Goal: Check status: Check status

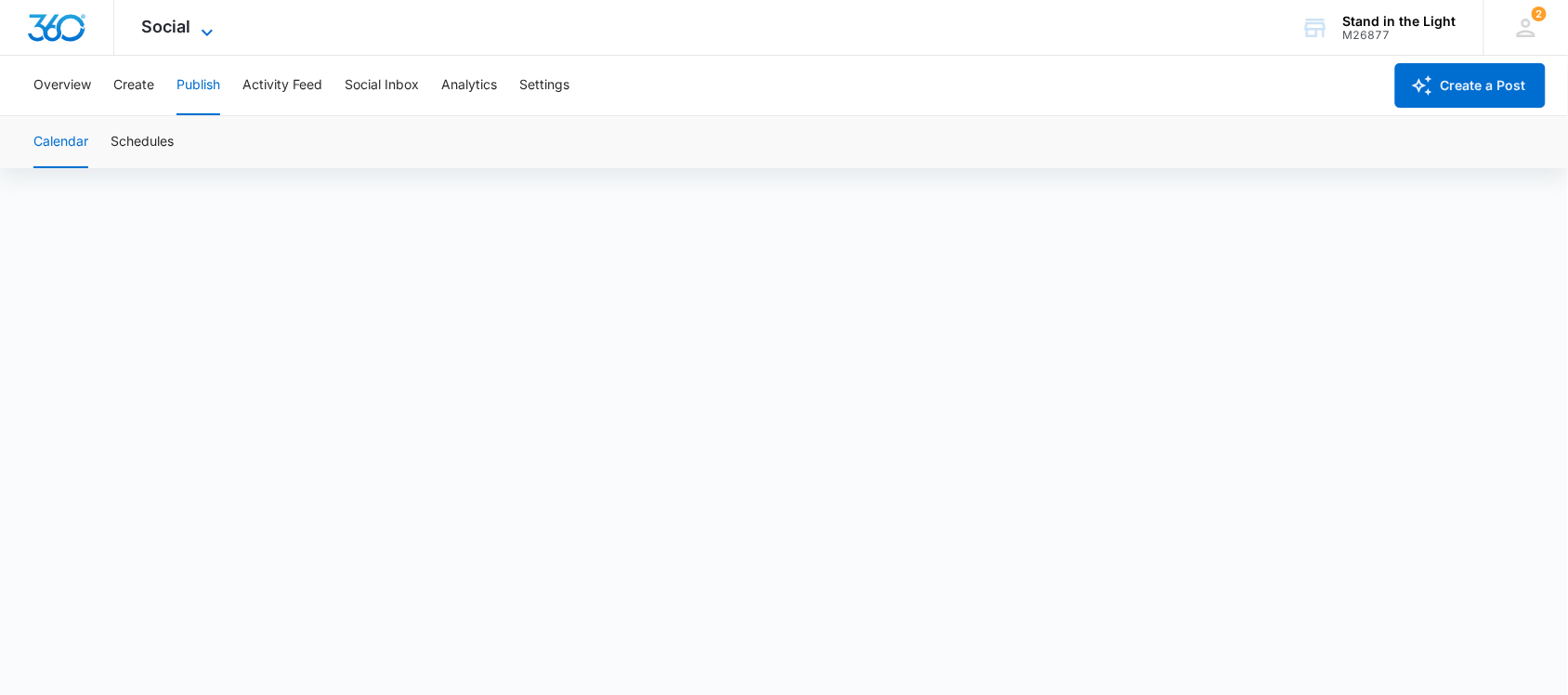
click at [201, 23] on icon at bounding box center [207, 33] width 22 height 22
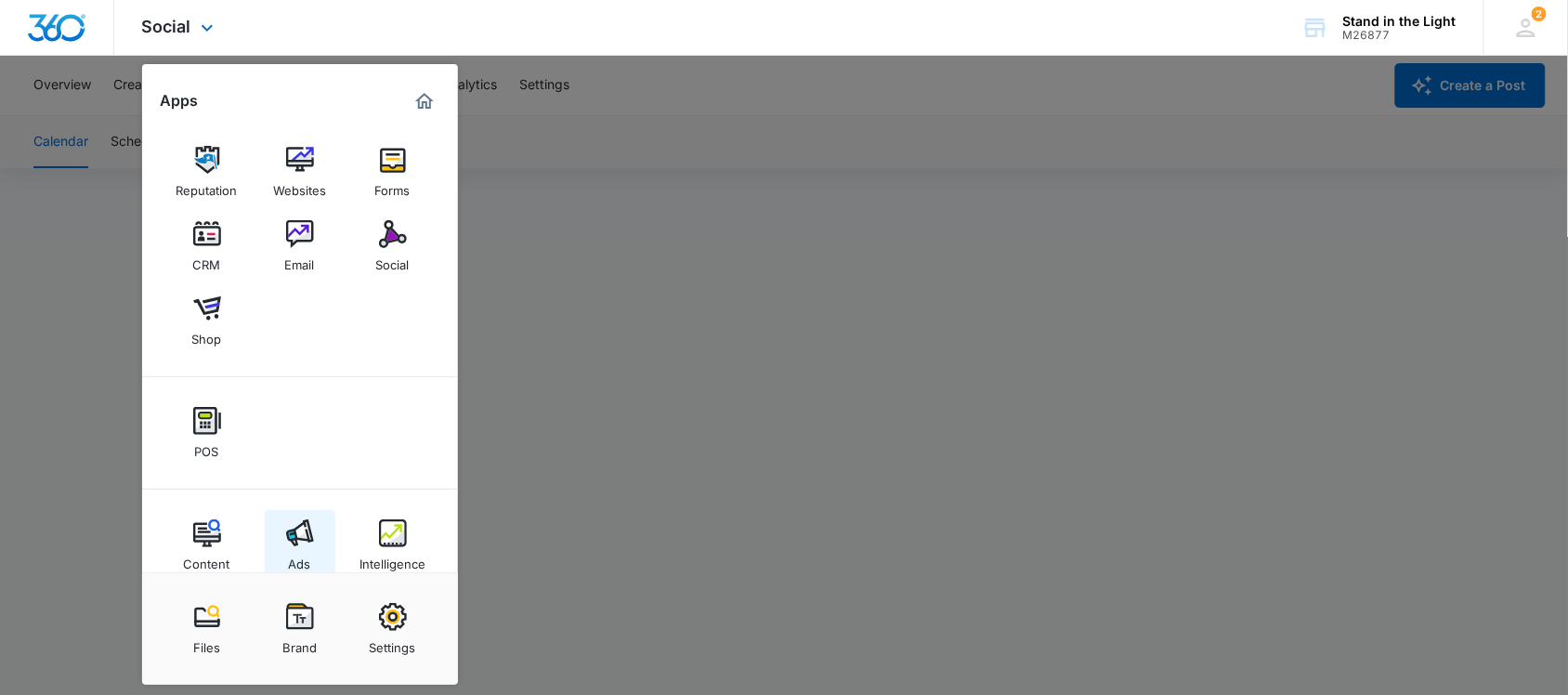
click at [291, 539] on img at bounding box center [300, 533] width 28 height 28
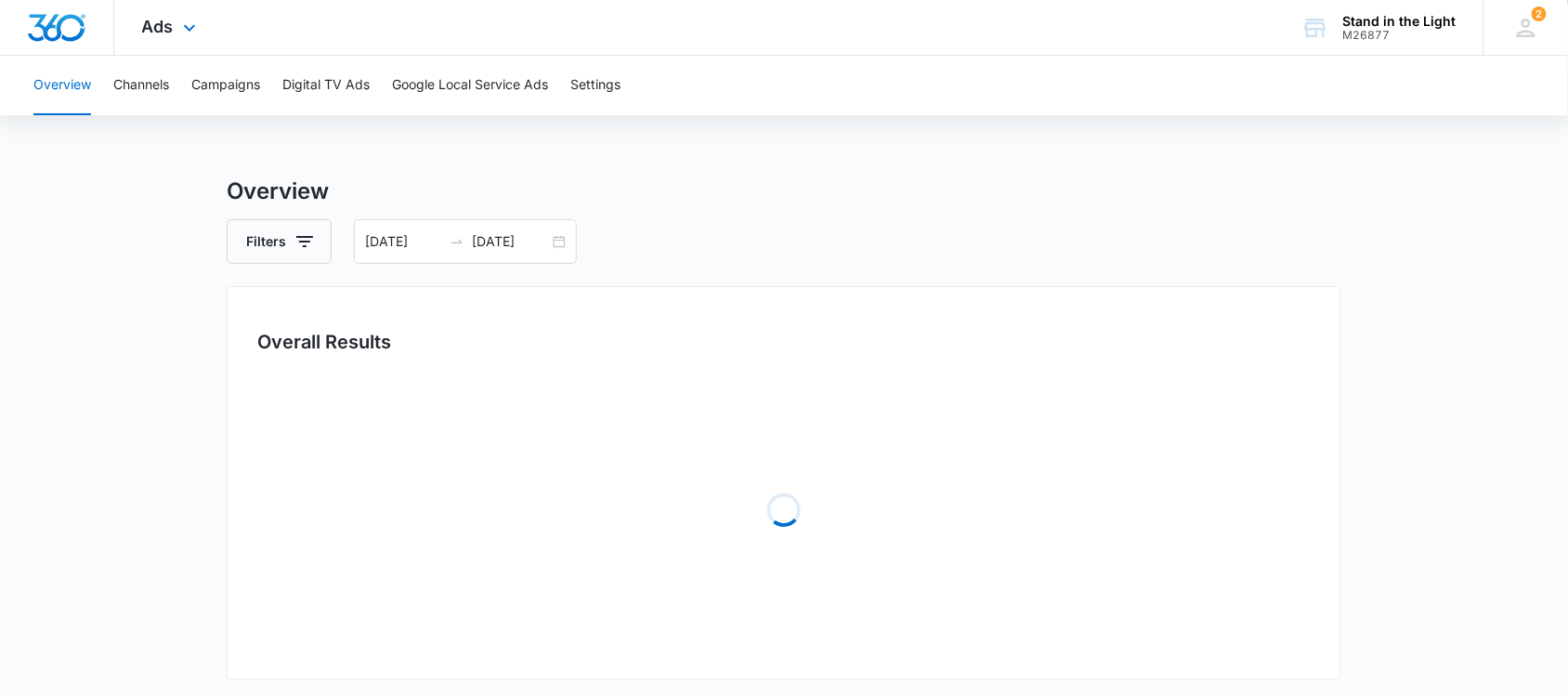
type input "[DATE]"
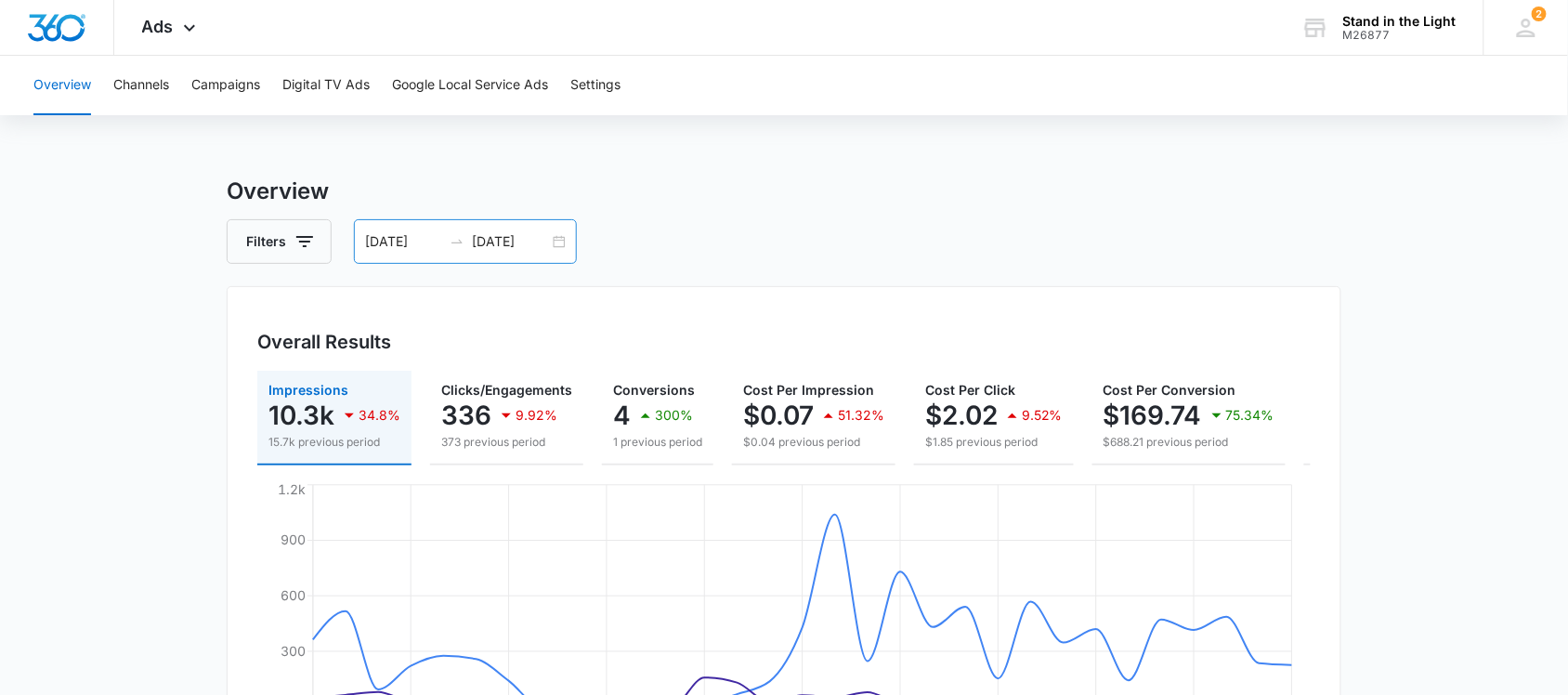
click at [415, 239] on input "[DATE]" at bounding box center [403, 241] width 77 height 21
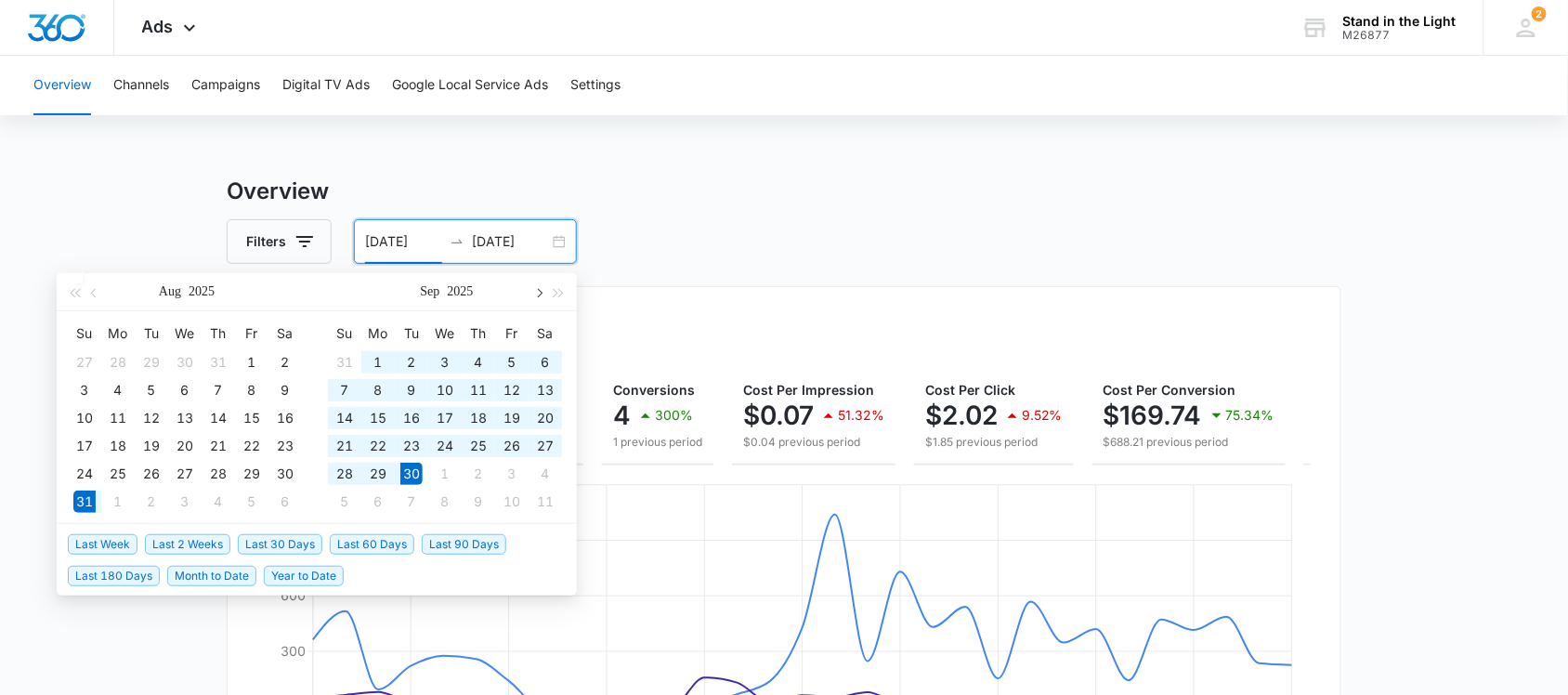
click at [535, 293] on span "button" at bounding box center [538, 293] width 9 height 9
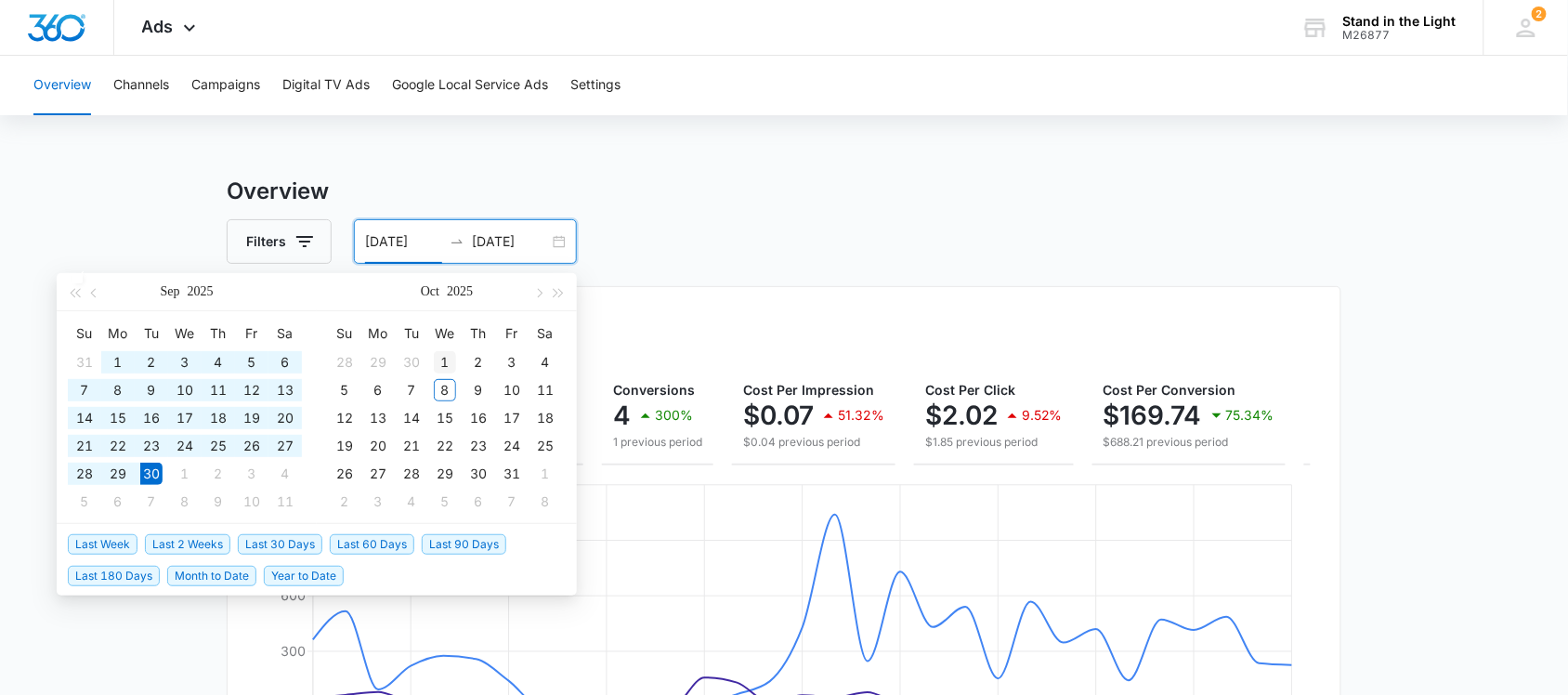
type input "[DATE]"
click at [444, 358] on div "1" at bounding box center [445, 362] width 22 height 22
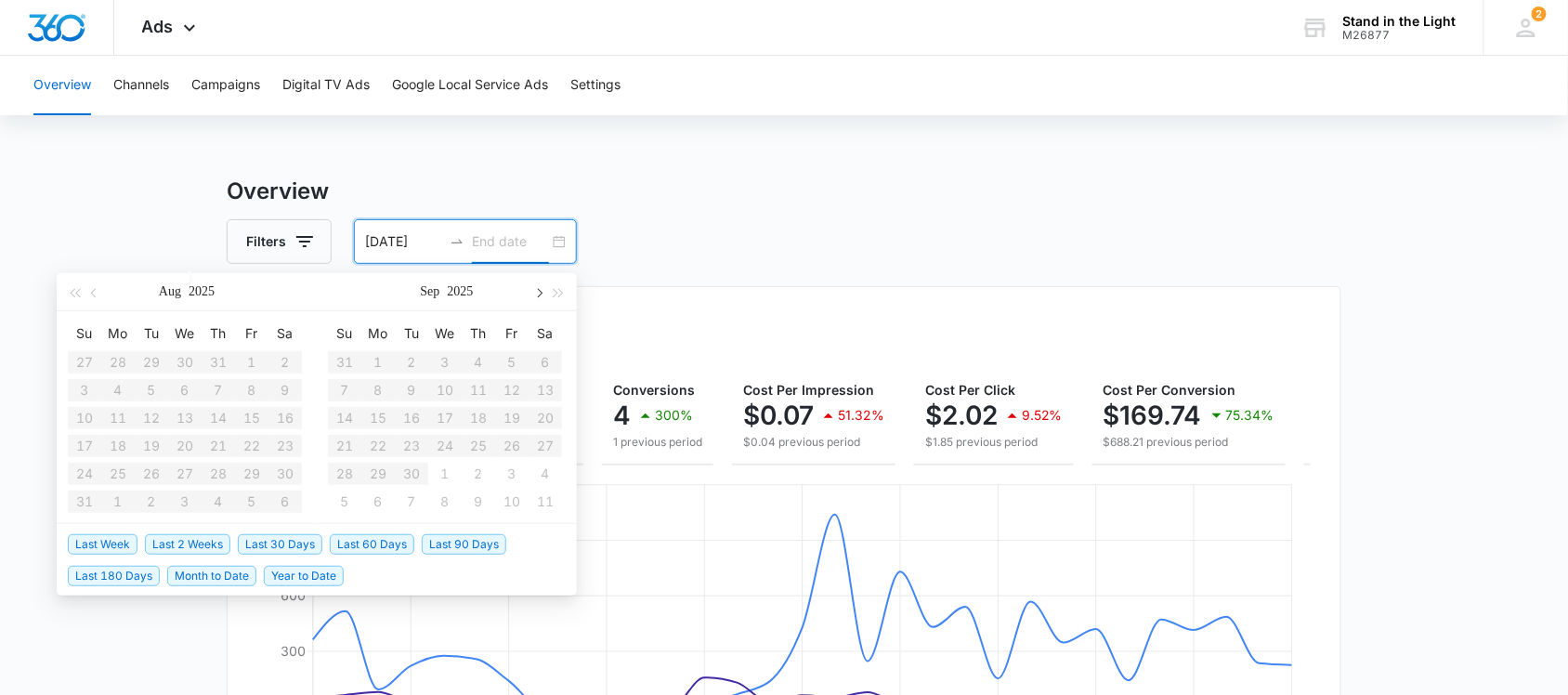
click at [537, 291] on span "button" at bounding box center [538, 293] width 9 height 9
click at [411, 387] on div "7" at bounding box center [412, 390] width 22 height 22
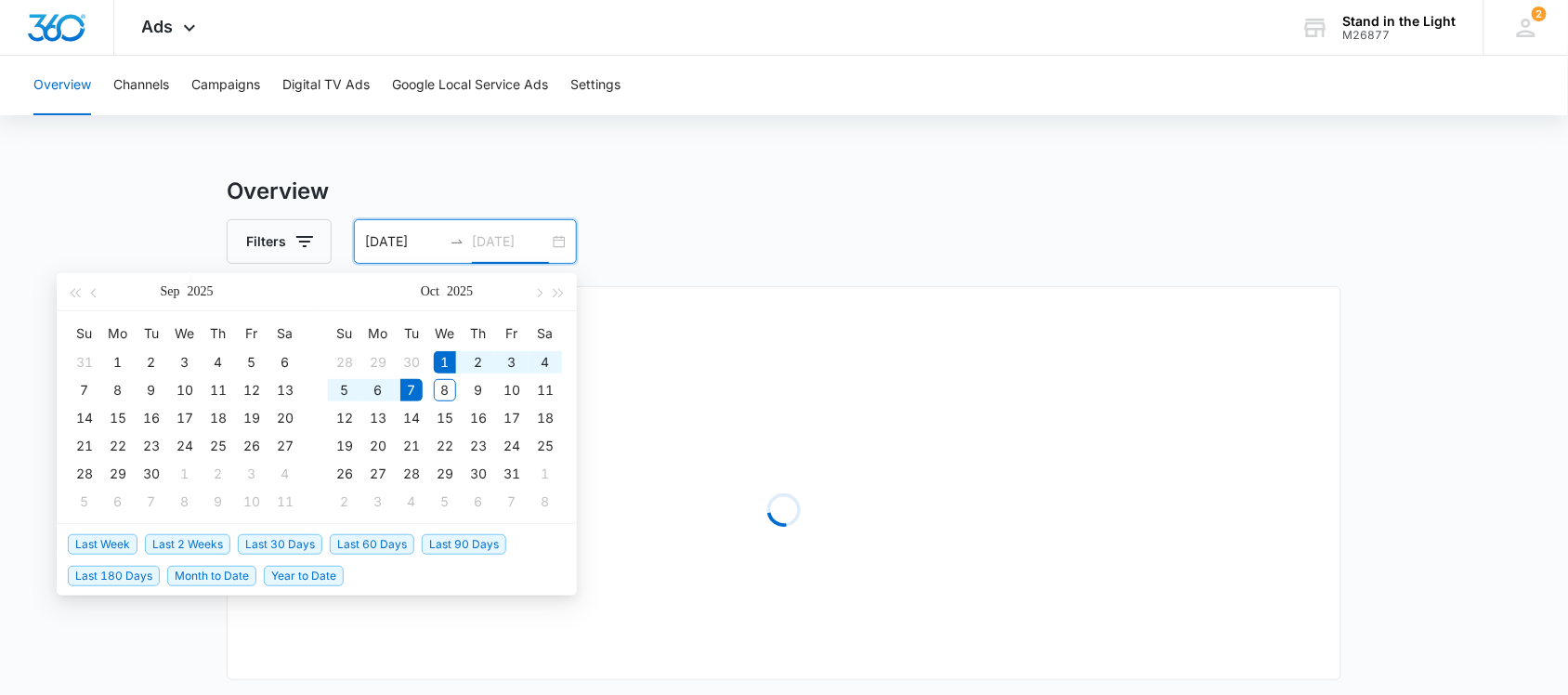
type input "[DATE]"
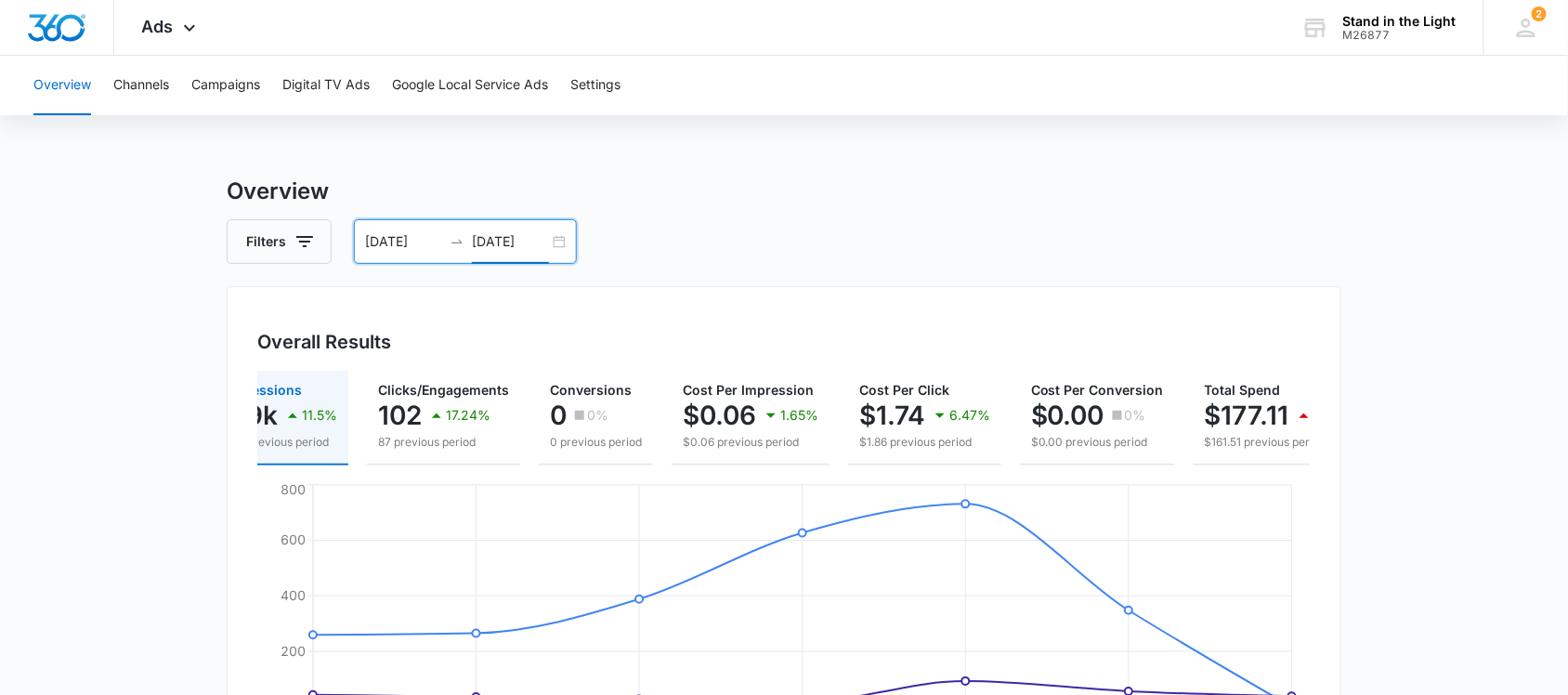
scroll to position [0, 99]
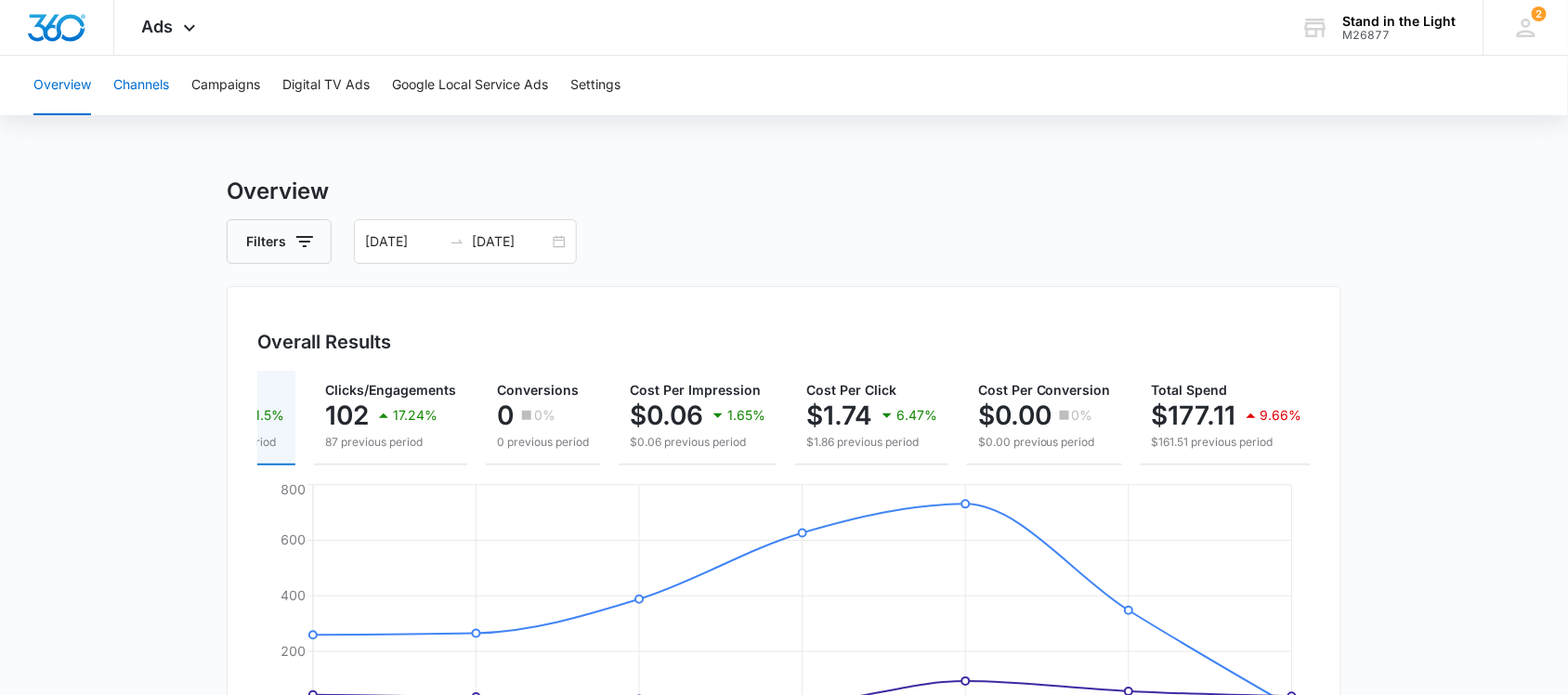
click at [142, 86] on button "Channels" at bounding box center [141, 86] width 56 height 60
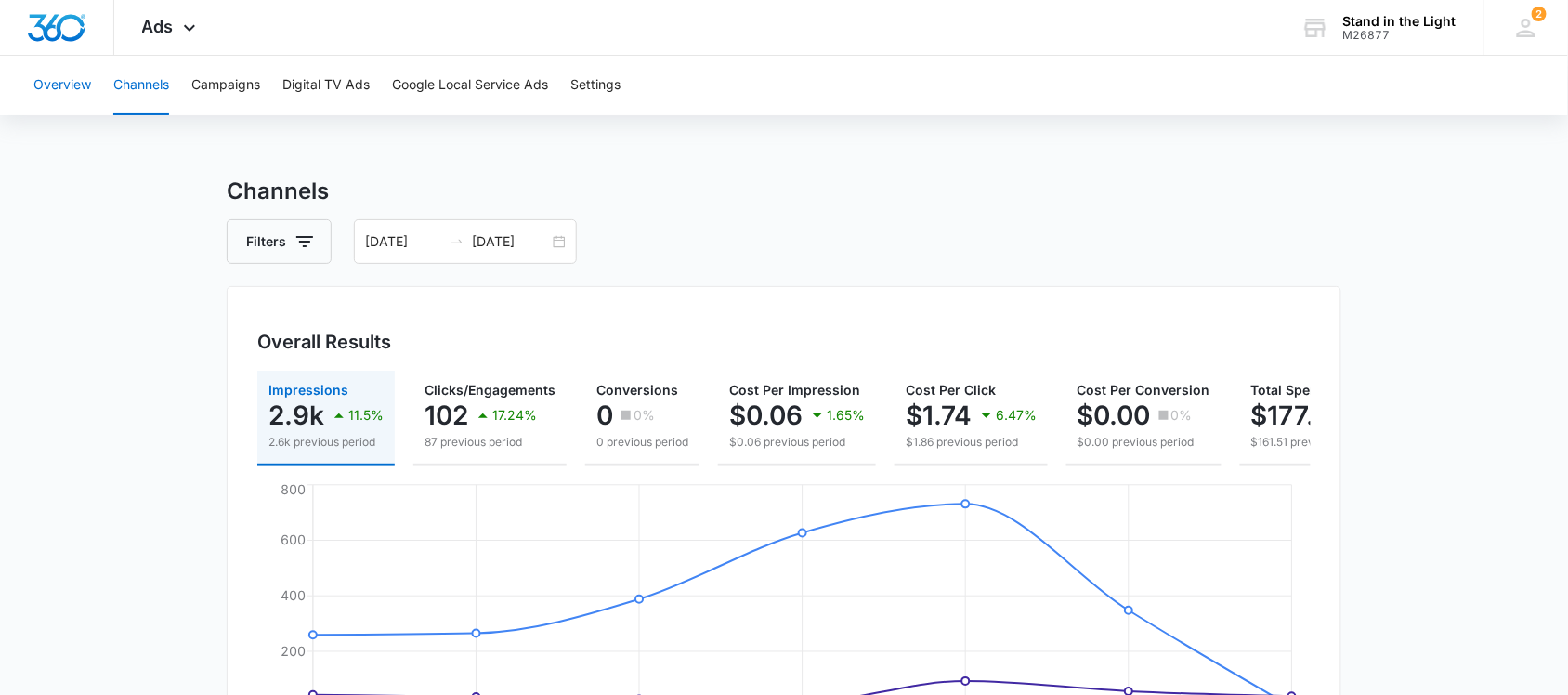
click at [80, 80] on button "Overview" at bounding box center [63, 86] width 58 height 60
click at [152, 24] on span "Ads" at bounding box center [158, 26] width 32 height 20
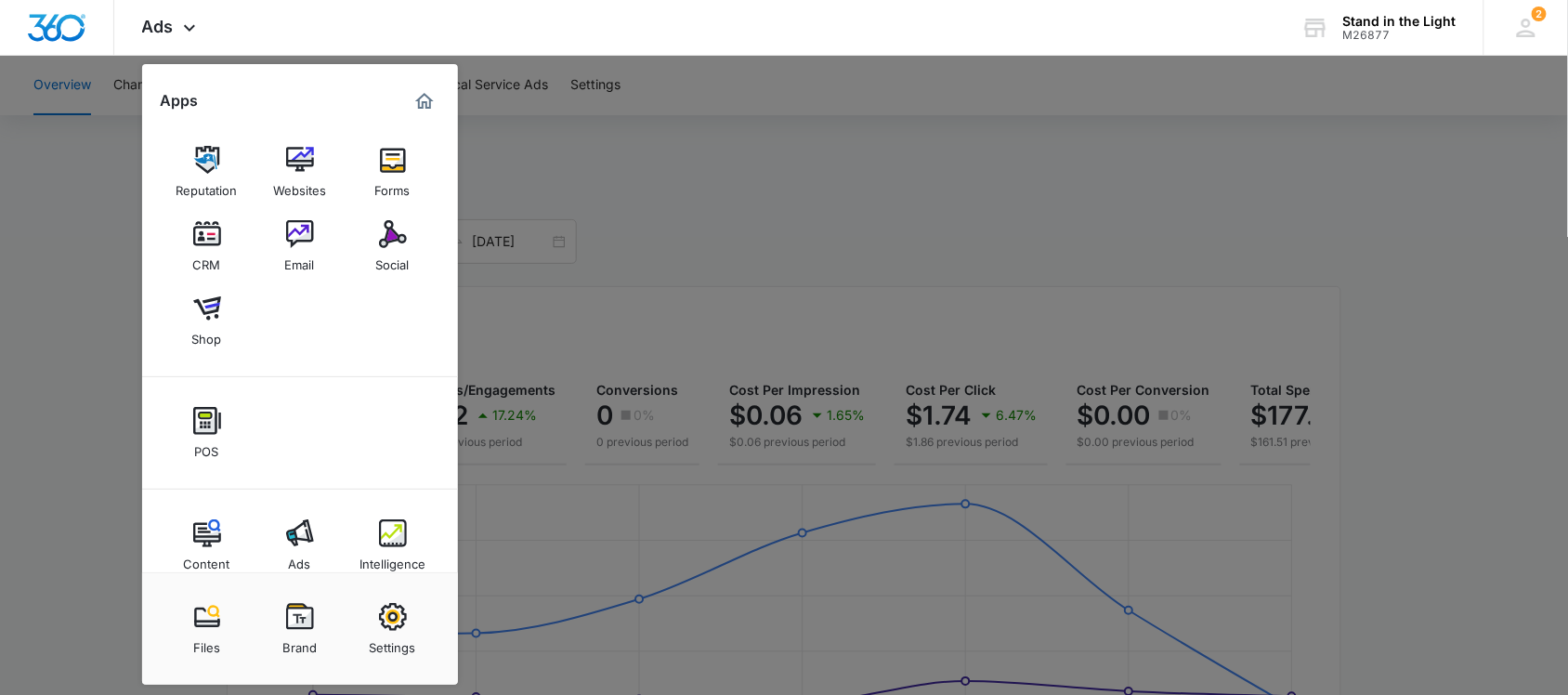
click at [774, 165] on div at bounding box center [784, 347] width 1568 height 695
